Goal: Contribute content

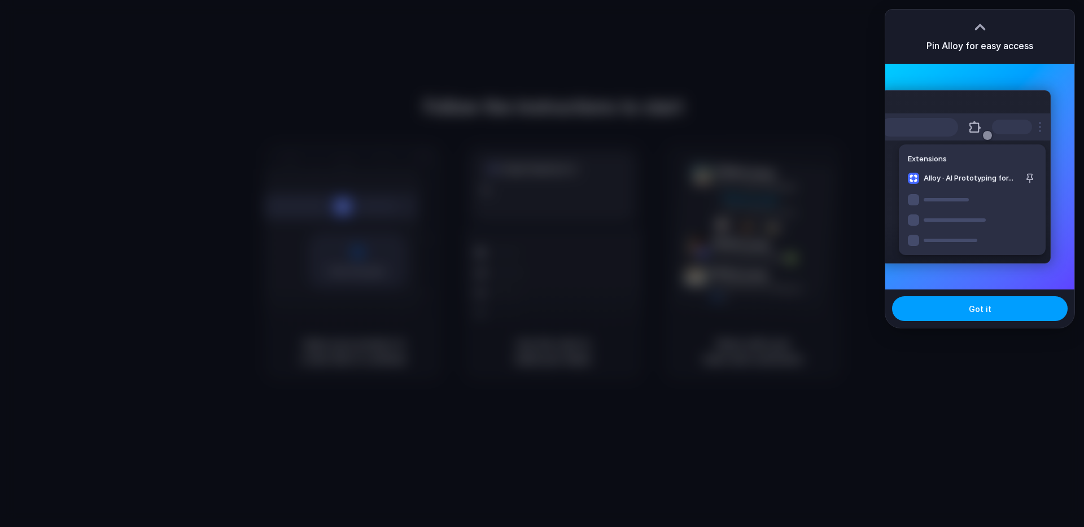
click at [1015, 315] on button "Got it" at bounding box center [980, 308] width 176 height 25
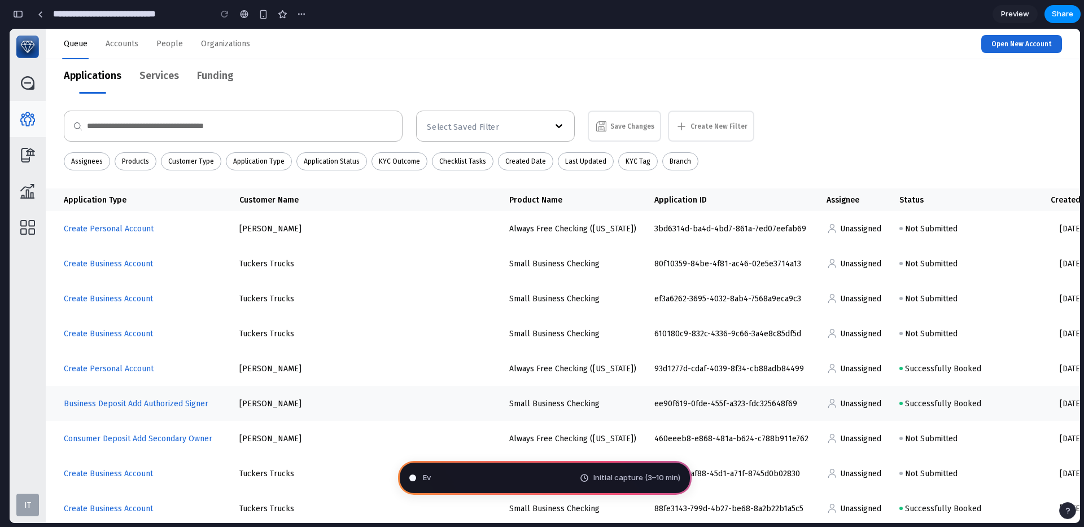
type input "**********"
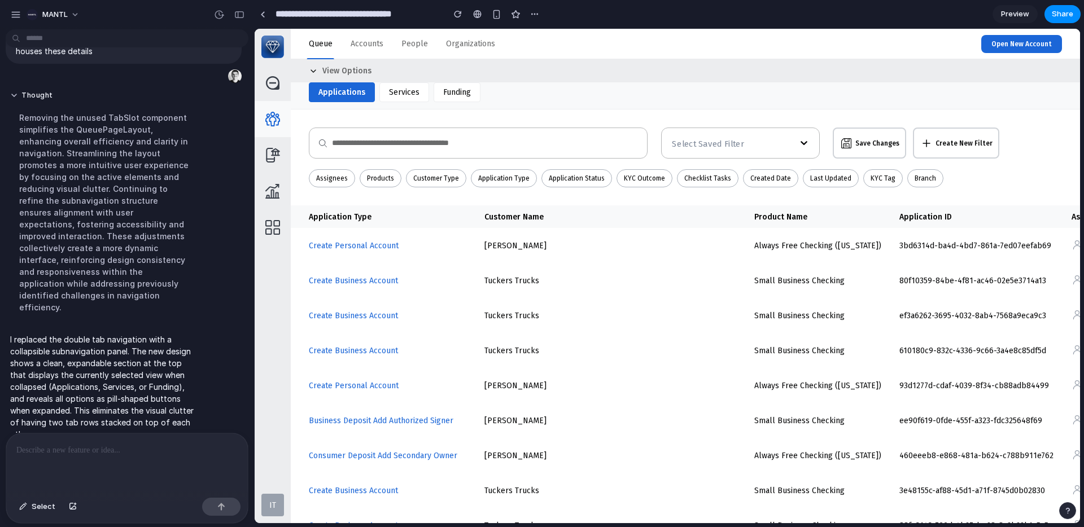
click at [354, 64] on button "View Options" at bounding box center [685, 70] width 789 height 23
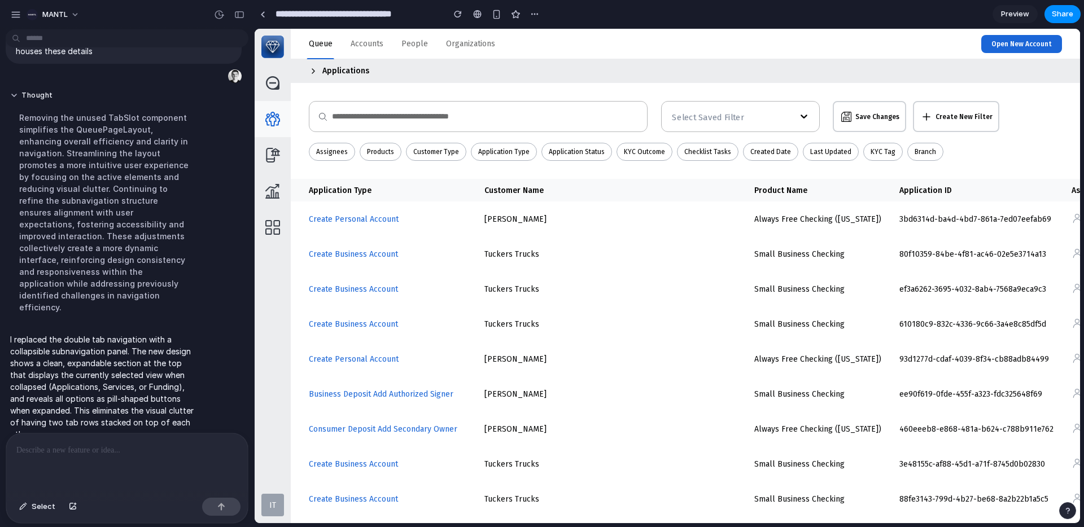
click at [354, 74] on span "Applications" at bounding box center [345, 71] width 47 height 10
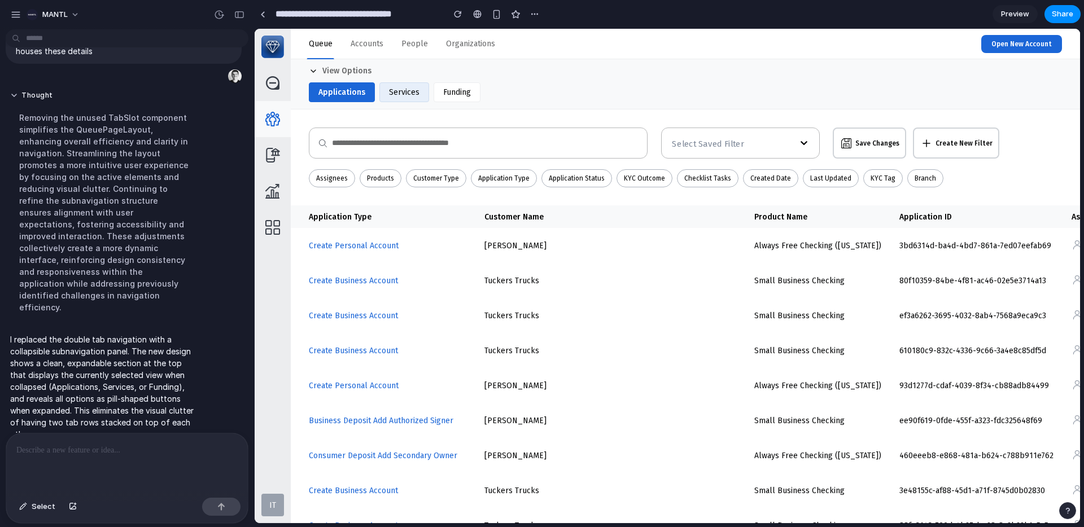
click at [400, 98] on button "Services" at bounding box center [404, 92] width 50 height 20
click at [444, 96] on button "Funding" at bounding box center [455, 92] width 47 height 20
click at [349, 96] on button "Applications" at bounding box center [341, 92] width 64 height 20
click at [398, 95] on button "Services" at bounding box center [404, 92] width 50 height 20
click at [457, 94] on button "Funding" at bounding box center [455, 92] width 47 height 20
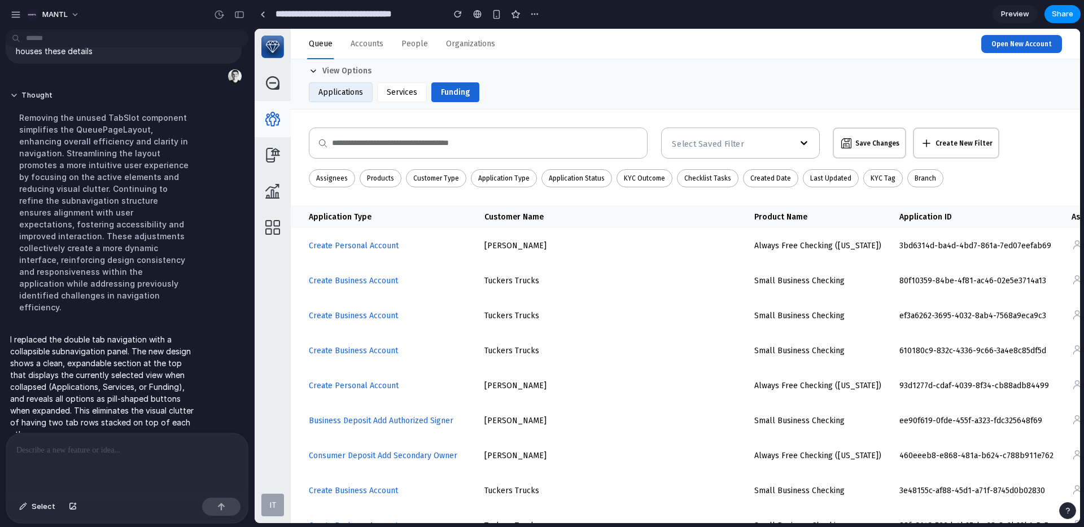
click at [348, 93] on button "Applications" at bounding box center [341, 92] width 64 height 20
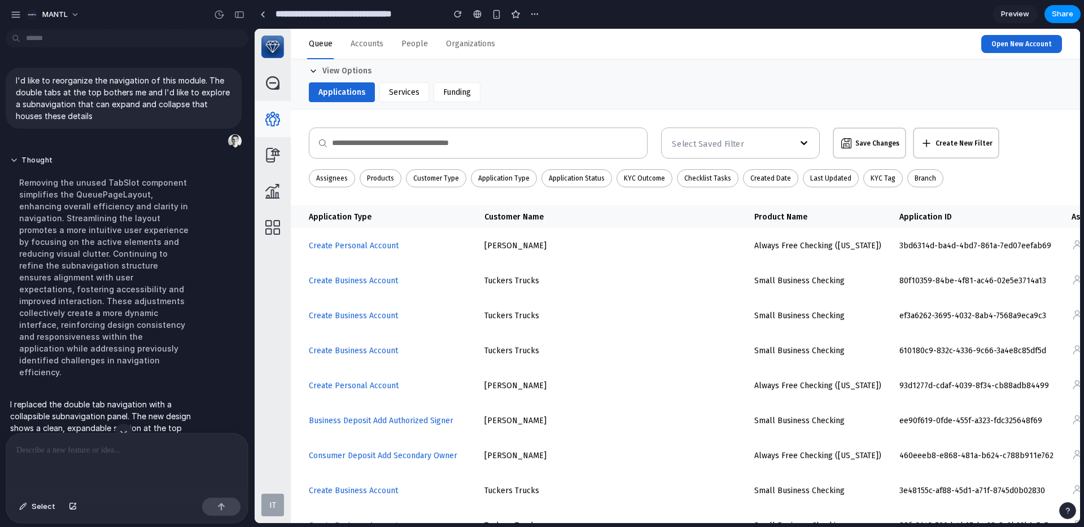
scroll to position [65, 0]
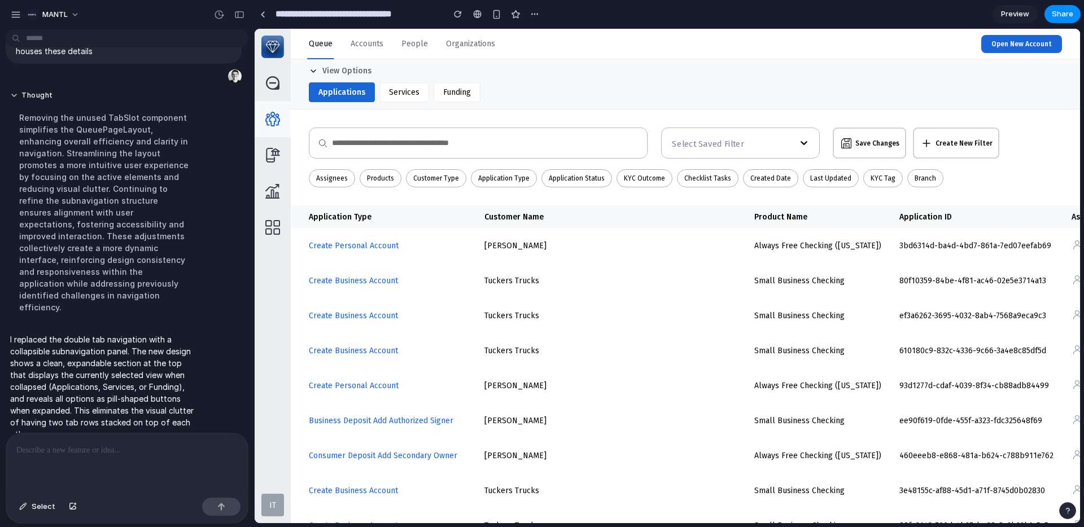
click at [129, 464] on div at bounding box center [127, 464] width 242 height 60
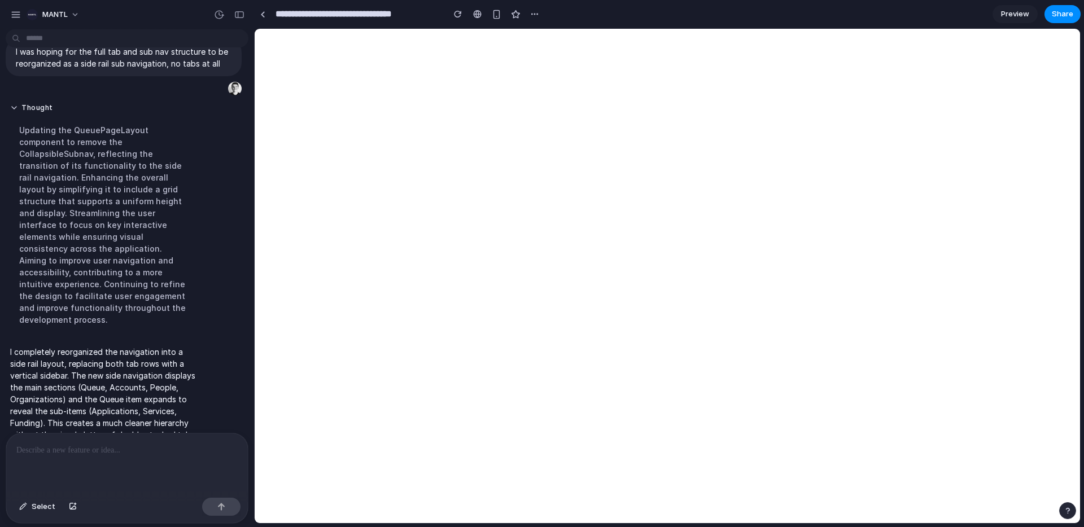
scroll to position [0, 0]
